Goal: Information Seeking & Learning: Check status

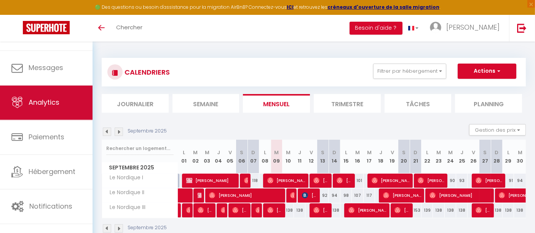
scroll to position [33, 0]
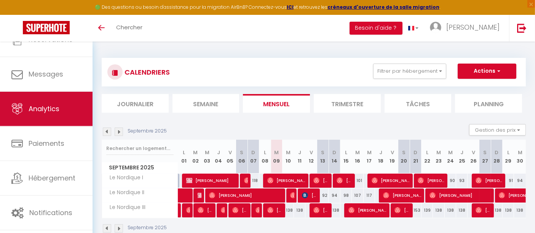
click at [54, 116] on link "Analytics" at bounding box center [46, 109] width 92 height 34
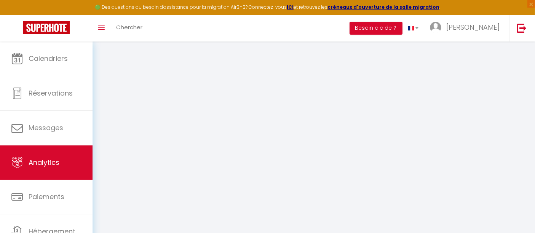
select select "2025"
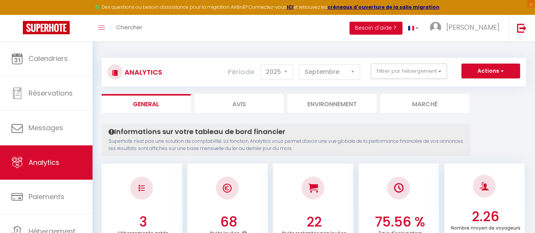
scroll to position [17, 0]
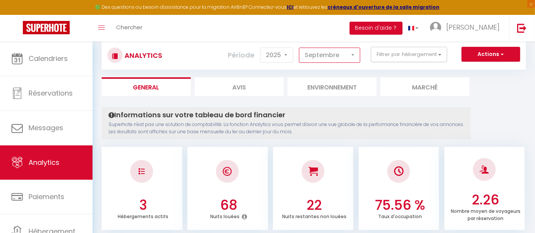
click at [336, 56] on select "[PERSON_NAME] Mars Avril Mai Juin Juillet Août Septembre Octobre Novembre Décem…" at bounding box center [329, 55] width 61 height 15
click at [300, 48] on select "[PERSON_NAME] Mars Avril Mai Juin Juillet Août Septembre Octobre Novembre Décem…" at bounding box center [329, 55] width 61 height 15
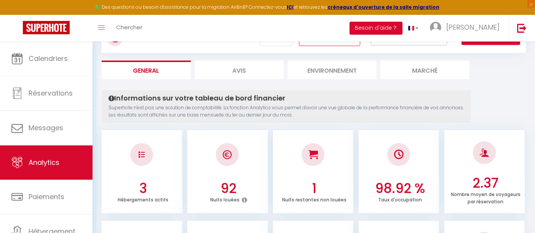
scroll to position [0, 0]
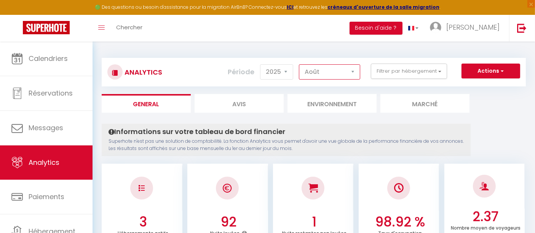
click at [347, 76] on select "[PERSON_NAME] Mars Avril Mai Juin Juillet Août Septembre Octobre Novembre Décem…" at bounding box center [329, 71] width 61 height 15
click at [300, 64] on select "[PERSON_NAME] Mars Avril Mai Juin Juillet Août Septembre Octobre Novembre Décem…" at bounding box center [329, 71] width 61 height 15
click at [353, 67] on select "[PERSON_NAME] Mars Avril Mai Juin Juillet Août Septembre Octobre Novembre Décem…" at bounding box center [329, 71] width 61 height 15
click at [300, 64] on select "[PERSON_NAME] Mars Avril Mai Juin Juillet Août Septembre Octobre Novembre Décem…" at bounding box center [329, 71] width 61 height 15
click at [334, 72] on select "[PERSON_NAME] Mars Avril Mai Juin Juillet Août Septembre Octobre Novembre Décem…" at bounding box center [329, 71] width 61 height 15
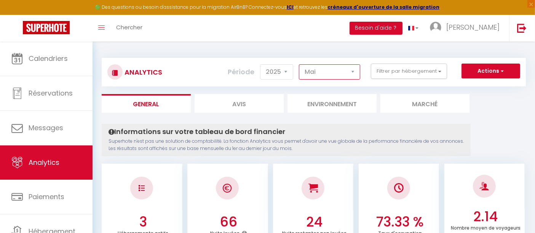
click at [300, 64] on select "[PERSON_NAME] Mars Avril Mai Juin Juillet Août Septembre Octobre Novembre Décem…" at bounding box center [329, 71] width 61 height 15
click at [340, 70] on select "[PERSON_NAME] Mars Avril Mai Juin Juillet Août Septembre Octobre Novembre Décem…" at bounding box center [329, 71] width 61 height 15
click at [300, 64] on select "[PERSON_NAME] Mars Avril Mai Juin Juillet Août Septembre Octobre Novembre Décem…" at bounding box center [329, 71] width 61 height 15
click at [327, 68] on select "[PERSON_NAME] Mars Avril Mai Juin Juillet Août Septembre Octobre Novembre Décem…" at bounding box center [329, 71] width 61 height 15
click at [300, 64] on select "[PERSON_NAME] Mars Avril Mai Juin Juillet Août Septembre Octobre Novembre Décem…" at bounding box center [329, 71] width 61 height 15
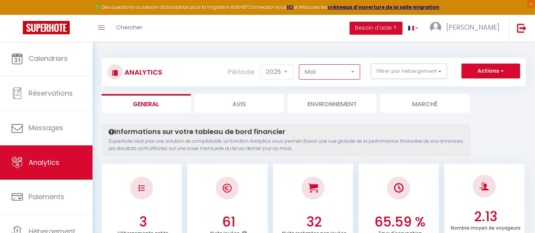
click at [351, 78] on select "[PERSON_NAME] Mars Avril Mai Juin Juillet Août Septembre Octobre Novembre Décem…" at bounding box center [329, 71] width 61 height 15
select select "9"
click at [300, 64] on select "[PERSON_NAME] Mars Avril Mai Juin Juillet Août Septembre Octobre Novembre Décem…" at bounding box center [329, 71] width 61 height 15
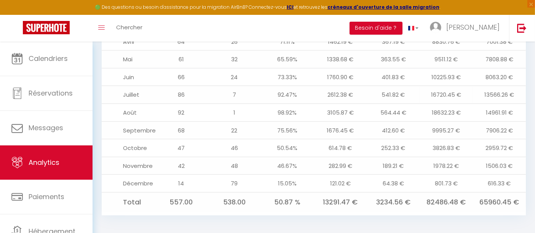
scroll to position [1003, 0]
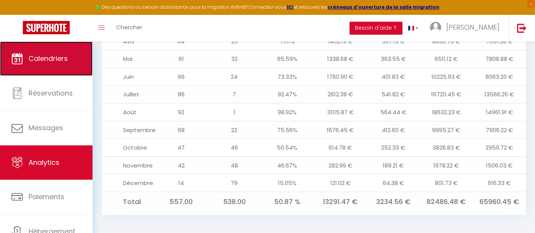
click at [48, 64] on link "Calendriers" at bounding box center [46, 58] width 92 height 34
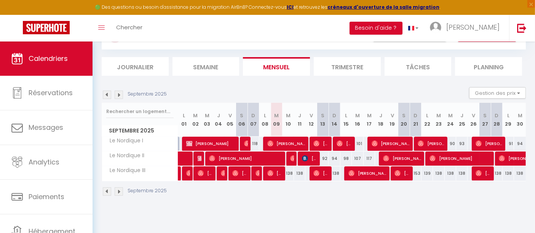
scroll to position [41, 0]
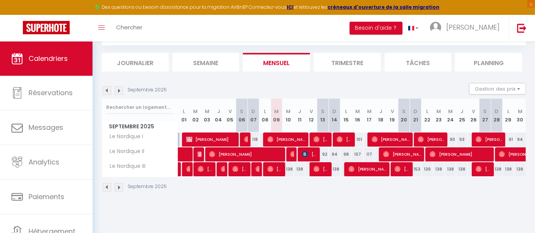
click at [120, 189] on img at bounding box center [119, 187] width 8 height 8
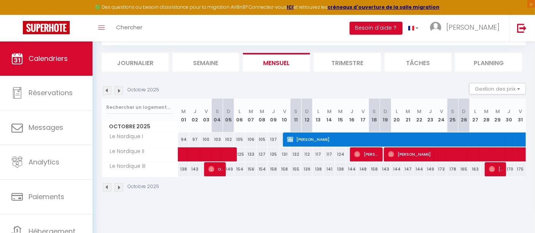
click at [120, 189] on img at bounding box center [119, 187] width 8 height 8
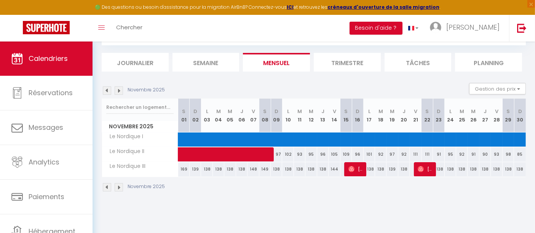
click at [120, 189] on img at bounding box center [119, 187] width 8 height 8
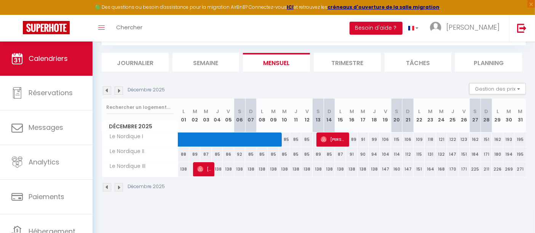
click at [120, 189] on img at bounding box center [119, 187] width 8 height 8
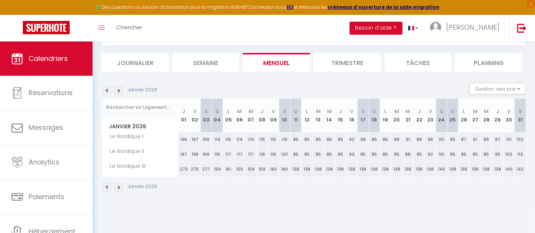
click at [106, 188] on img at bounding box center [107, 187] width 8 height 8
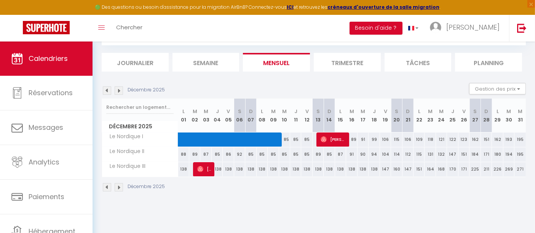
click at [106, 188] on img at bounding box center [107, 187] width 8 height 8
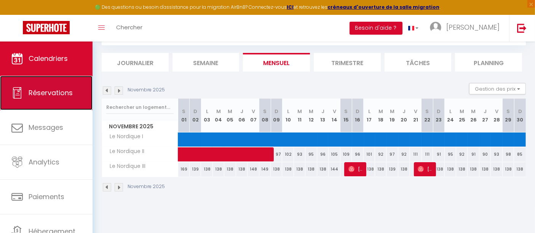
click at [50, 101] on link "Réservations" at bounding box center [46, 93] width 92 height 34
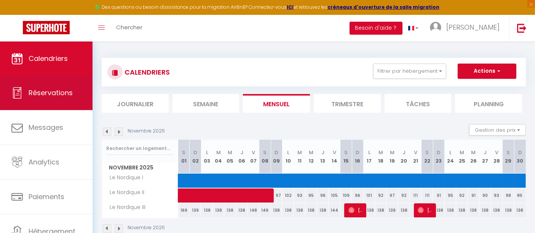
select select "not_cancelled"
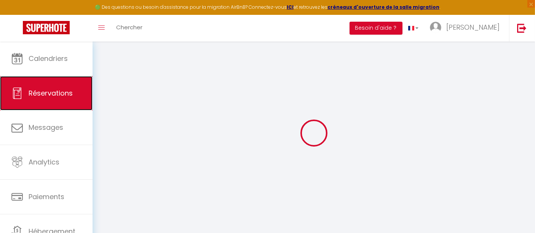
click at [50, 101] on link "Réservations" at bounding box center [46, 93] width 92 height 34
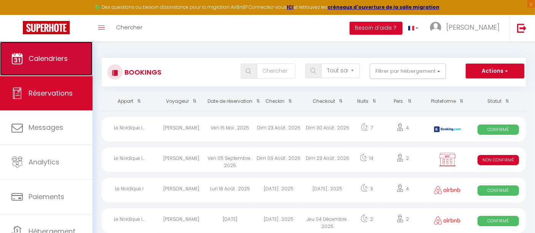
click at [63, 62] on span "Calendriers" at bounding box center [48, 59] width 39 height 10
